Goal: Transaction & Acquisition: Subscribe to service/newsletter

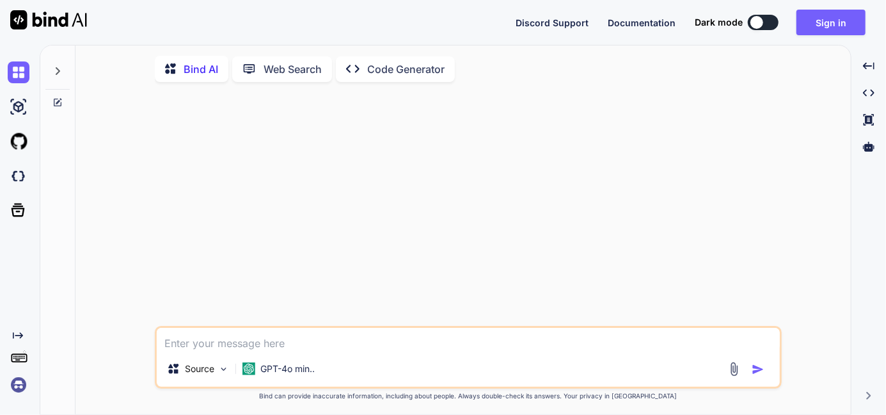
click at [763, 25] on div at bounding box center [756, 22] width 13 height 13
type textarea "x"
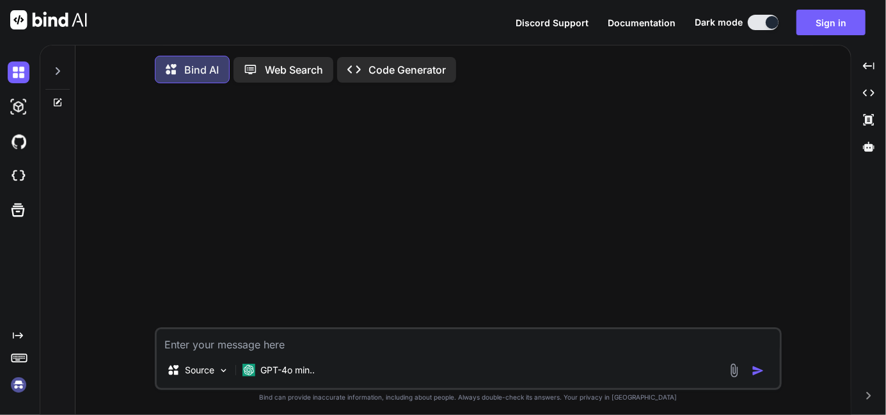
click at [221, 344] on textarea at bounding box center [468, 340] width 623 height 23
paste textarea "static def roundedBlueHeader(String leftText, String rightText = null, Font fon…"
type textarea "static def roundedBlueHeader(String leftText, String rightText = null, Font fon…"
type textarea "x"
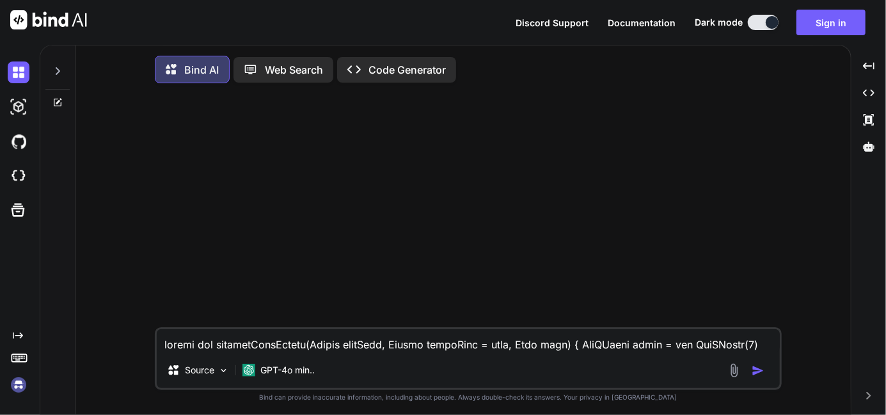
scroll to position [109, 0]
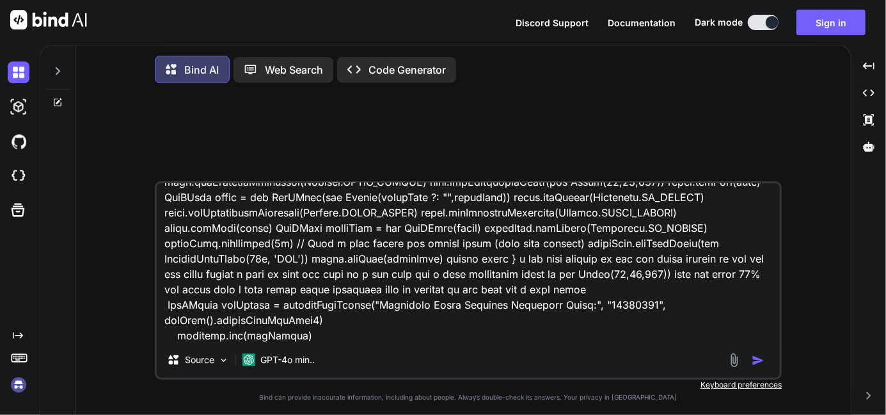
type textarea "static def roundedBlueHeader(String leftText, String rightText = null, Font fon…"
click at [756, 366] on img "button" at bounding box center [758, 360] width 13 height 13
type textarea "x"
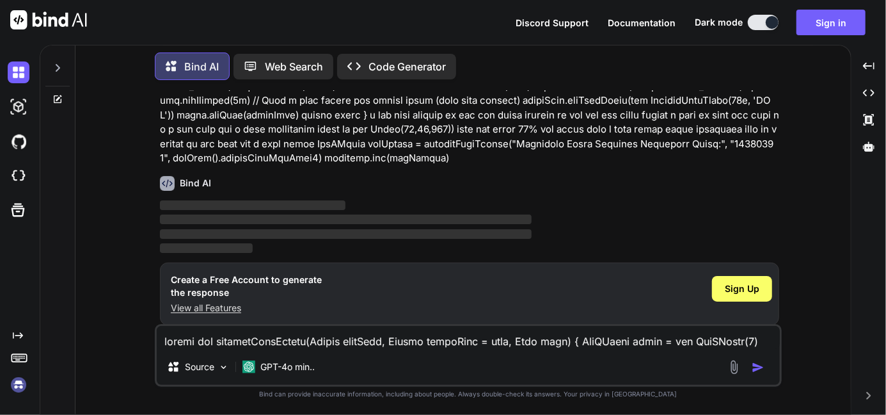
scroll to position [148, 0]
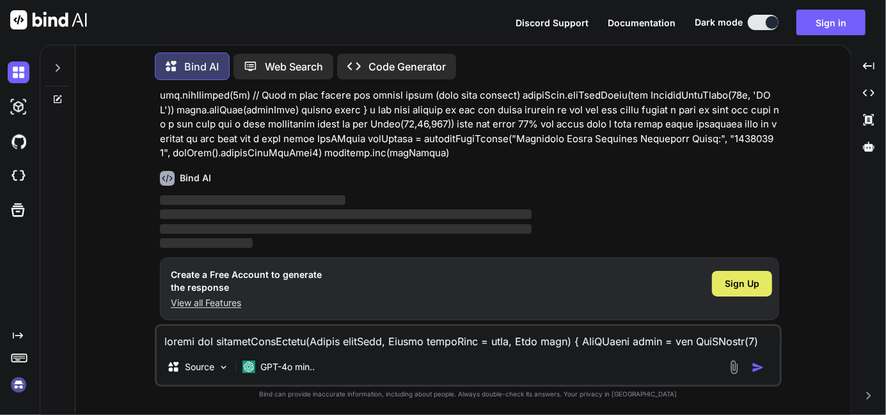
click at [729, 277] on span "Sign Up" at bounding box center [742, 283] width 35 height 13
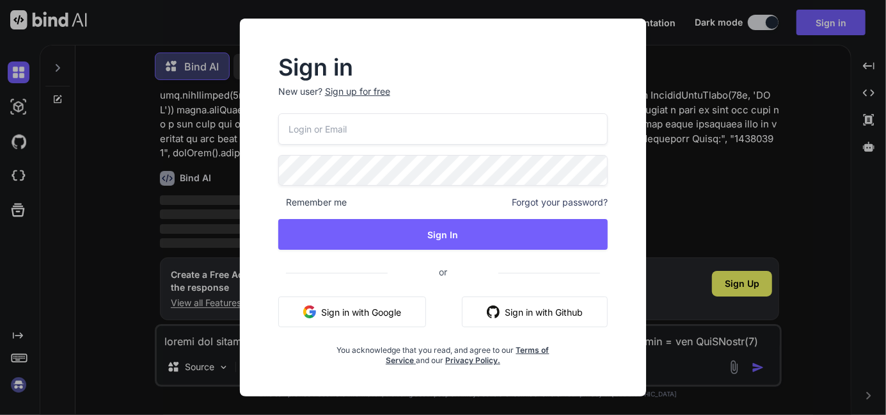
click at [310, 127] on input "email" at bounding box center [442, 128] width 329 height 31
type input "[EMAIL_ADDRESS][DOMAIN_NAME]"
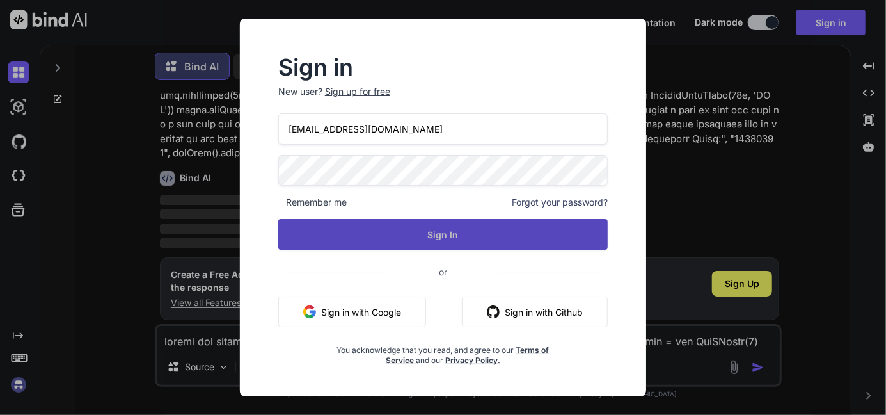
click at [514, 241] on button "Sign In" at bounding box center [442, 234] width 329 height 31
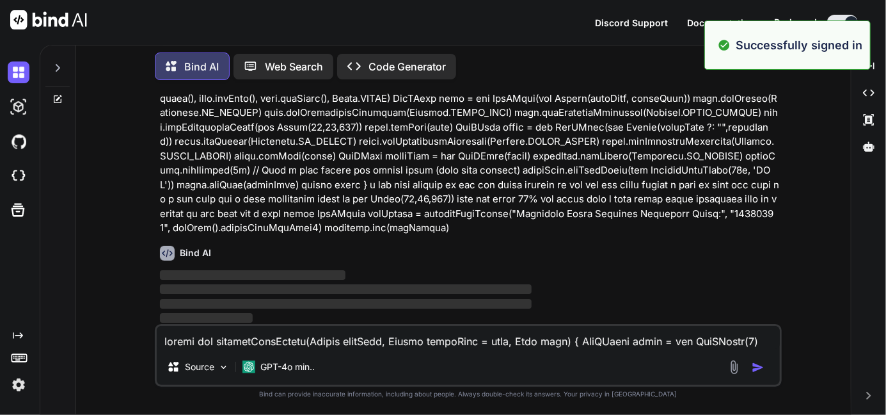
scroll to position [0, 0]
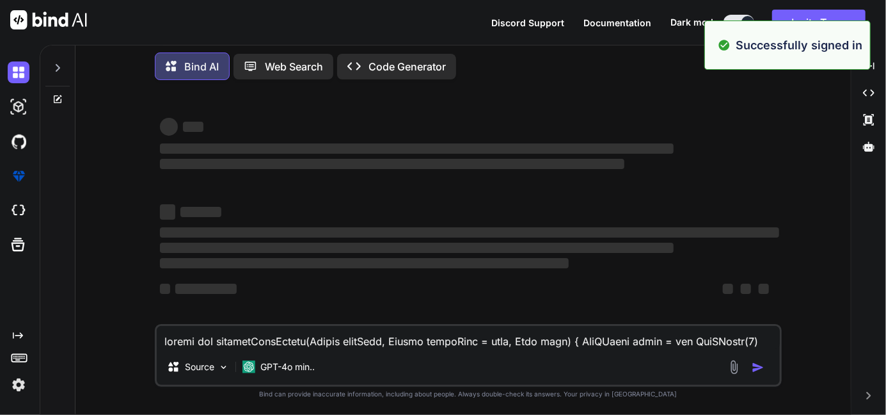
type textarea "x"
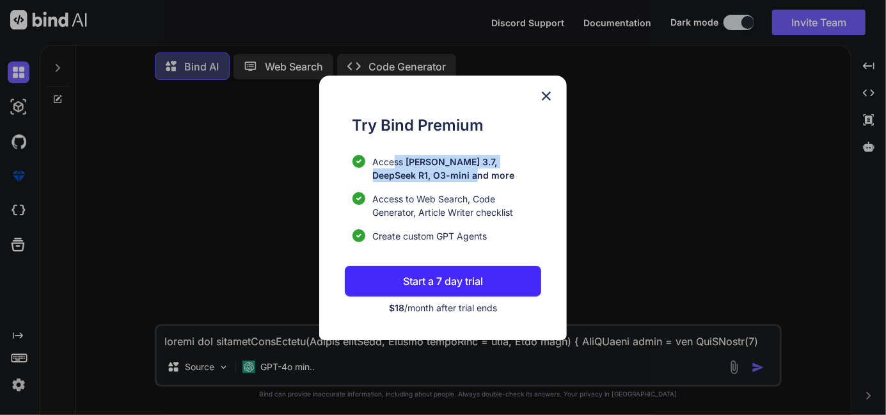
drag, startPoint x: 432, startPoint y: 182, endPoint x: 394, endPoint y: 141, distance: 55.7
click at [394, 141] on div "Try Bind Premium Access [PERSON_NAME] 3.7, DeepSeek R1, O3-mini and more Access…" at bounding box center [443, 214] width 197 height 200
drag, startPoint x: 394, startPoint y: 141, endPoint x: 474, endPoint y: 233, distance: 121.5
click at [474, 233] on span "Create custom GPT Agents" at bounding box center [430, 235] width 115 height 13
click at [480, 286] on p "Start a 7 day trial" at bounding box center [443, 280] width 80 height 15
